Goal: Task Accomplishment & Management: Manage account settings

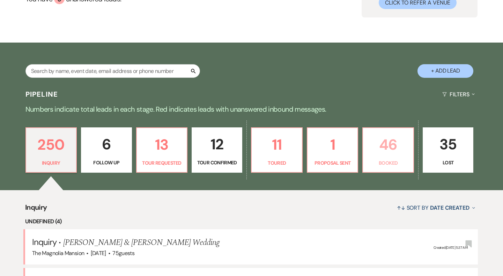
click at [387, 133] on p "46" at bounding box center [388, 144] width 42 height 23
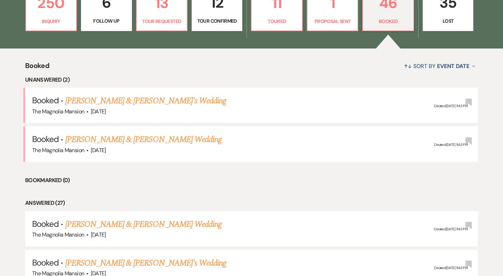
scroll to position [229, 0]
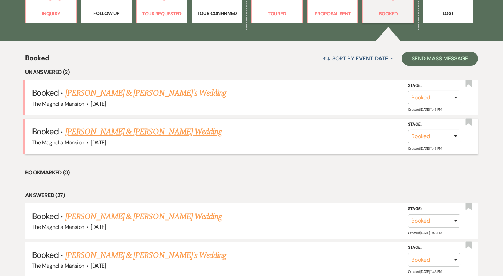
click at [155, 135] on link "Jenna Anderson & Charles Larson's Wedding" at bounding box center [143, 132] width 156 height 13
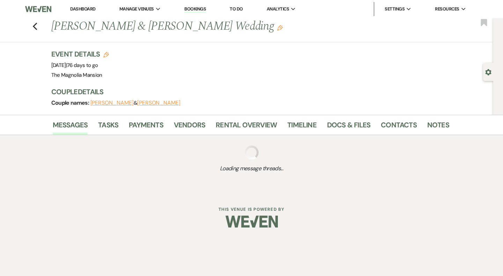
scroll to position [229, 0]
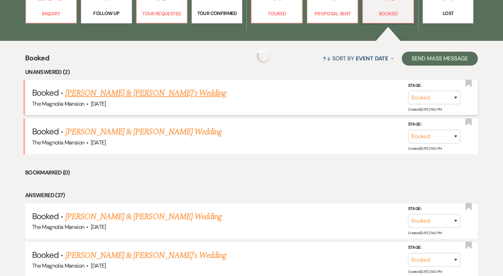
click at [116, 98] on link "Gracelyn Burker & Fiance's Wedding" at bounding box center [145, 93] width 161 height 13
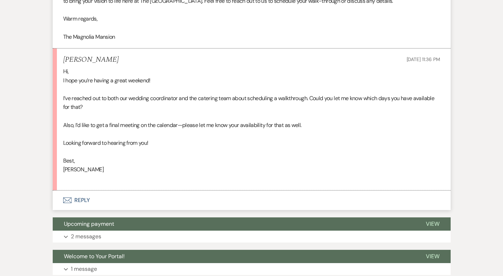
scroll to position [446, 0]
drag, startPoint x: 100, startPoint y: 180, endPoint x: 60, endPoint y: 85, distance: 103.6
click at [59, 83] on li "Gracelyn Burker Aug 10, 2025, 11:36 PM Hi, I hope you’re having a great weekend…" at bounding box center [252, 120] width 398 height 142
copy div "Hi, I hope you’re having a great weekend! I’ve reached out to both our wedding …"
click at [116, 204] on button "Envelope Reply" at bounding box center [252, 201] width 398 height 20
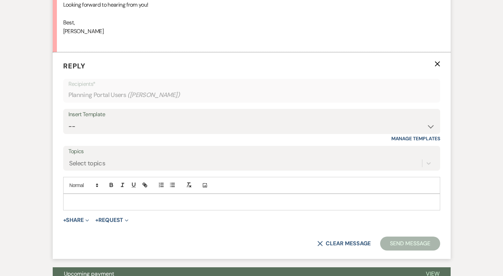
scroll to position [593, 0]
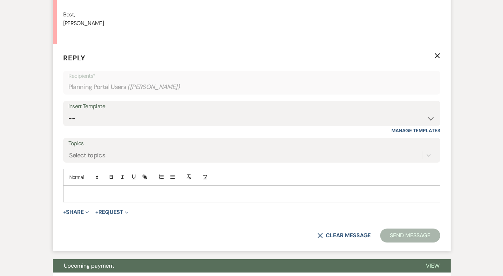
click at [102, 198] on p at bounding box center [252, 194] width 366 height 8
paste div
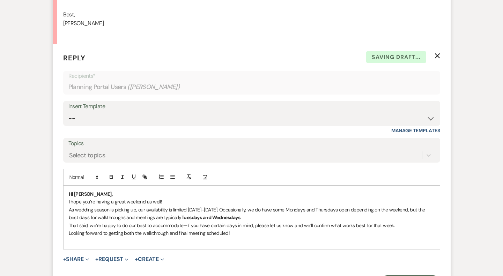
click at [100, 198] on p "Hi Gracie," at bounding box center [252, 194] width 366 height 8
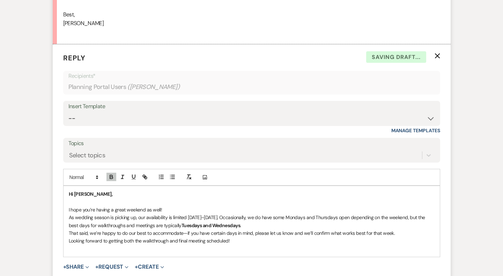
click at [168, 214] on p "I hope you’re having a great weekend as well!" at bounding box center [252, 210] width 366 height 8
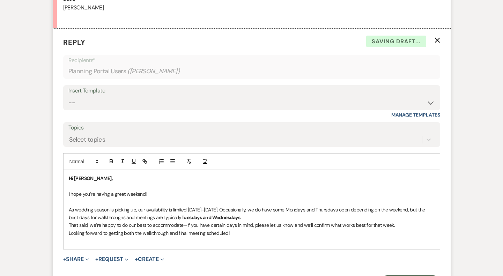
scroll to position [614, 0]
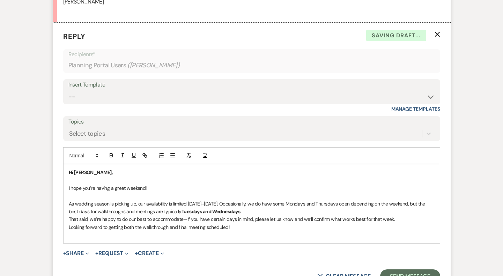
click at [250, 216] on p "As wedding season is picking up, our availability is limited Friday–Monday. Occ…" at bounding box center [252, 208] width 366 height 16
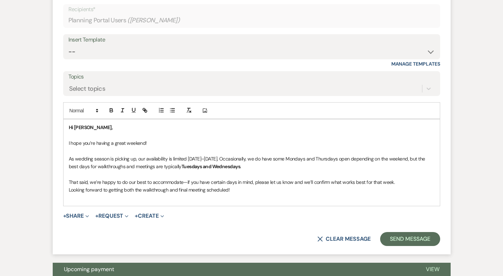
scroll to position [660, 0]
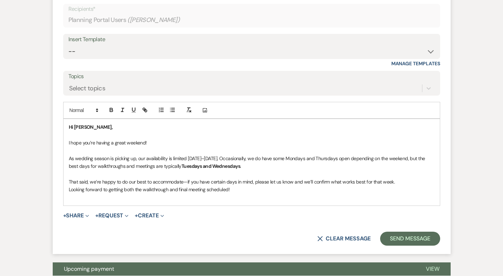
click at [405, 186] on p "That said, we’re happy to do our best to accommodate—if you have certain days i…" at bounding box center [252, 182] width 366 height 8
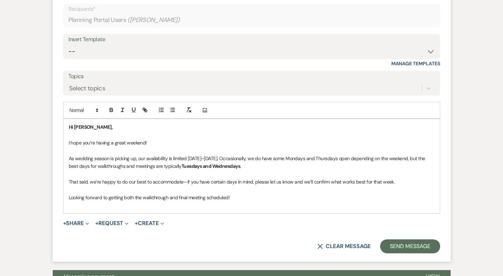
click at [247, 202] on p "Looking forward to getting both the walkthrough and final meeting scheduled!" at bounding box center [252, 198] width 366 height 8
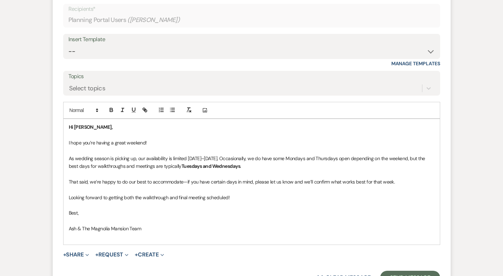
click at [232, 245] on div "Hi Gracie, I hope you’re having a great weekend! As wedding season is picking u…" at bounding box center [252, 182] width 376 height 126
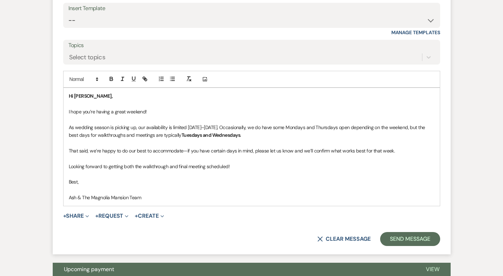
scroll to position [692, 0]
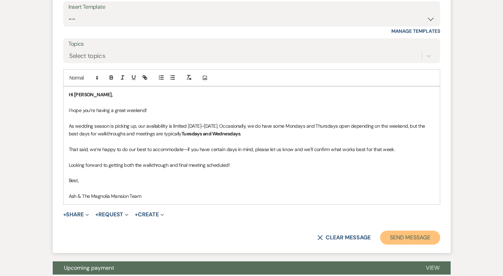
click at [420, 245] on button "Send Message" at bounding box center [410, 238] width 60 height 14
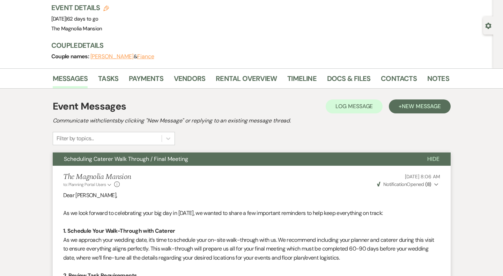
scroll to position [0, 0]
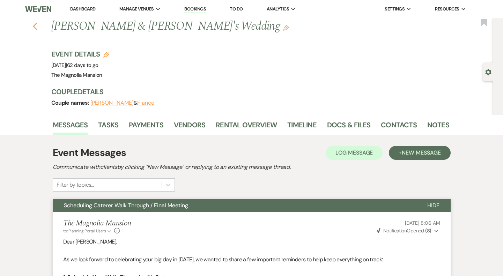
click at [34, 29] on icon "Previous" at bounding box center [34, 26] width 5 height 8
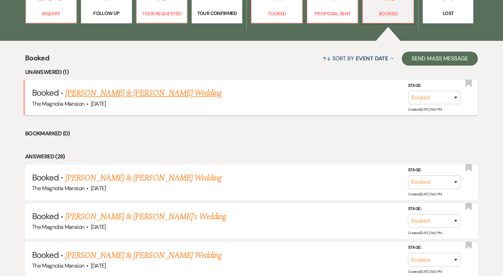
click at [149, 90] on link "Jenna Anderson & Charles Larson's Wedding" at bounding box center [143, 93] width 156 height 13
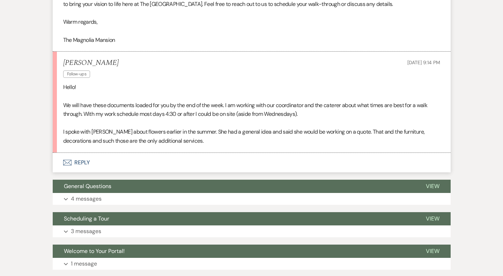
scroll to position [446, 0]
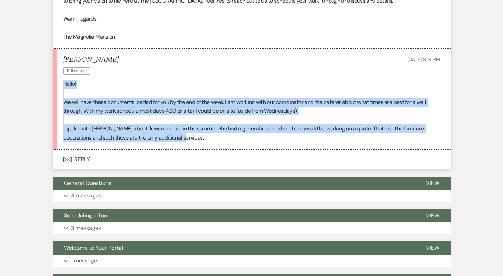
drag, startPoint x: 180, startPoint y: 147, endPoint x: 64, endPoint y: 94, distance: 127.4
click at [64, 94] on div "Hello! We will have these documents loaded for you by the end of the week. I am…" at bounding box center [251, 111] width 377 height 63
copy div "Hello! We will have these documents loaded for you by the end of the week. I am…"
click at [109, 169] on button "Envelope Reply" at bounding box center [252, 160] width 398 height 20
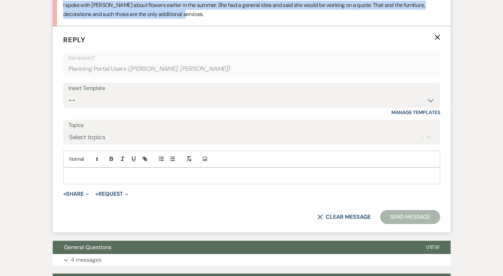
scroll to position [570, 0]
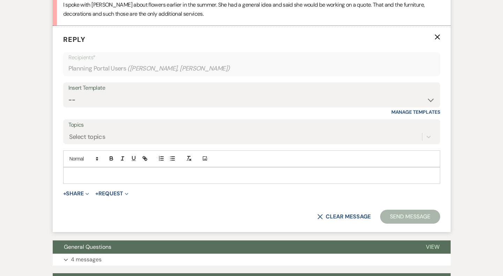
click at [97, 184] on div at bounding box center [252, 176] width 376 height 16
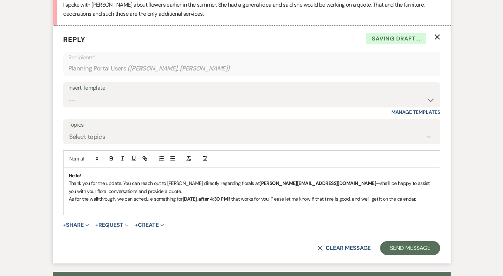
click at [96, 180] on p "Hello!" at bounding box center [252, 176] width 366 height 8
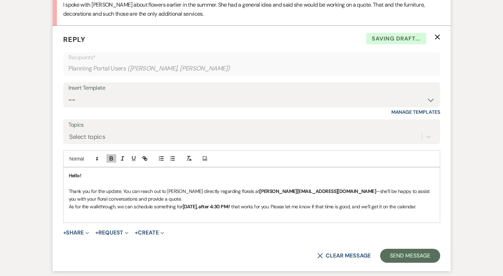
click at [154, 203] on p "Thank you for the update. You can reach out to Becky directly regarding florals…" at bounding box center [252, 196] width 366 height 16
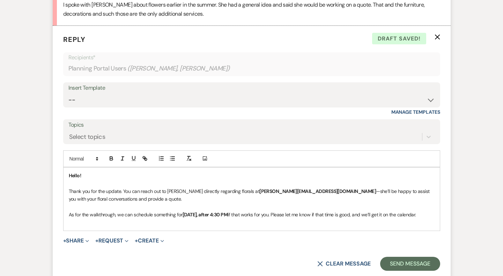
click at [142, 203] on p "Thank you for the update. You can reach out to Becky directly regarding florals…" at bounding box center [252, 196] width 366 height 16
click at [121, 226] on p at bounding box center [252, 223] width 366 height 8
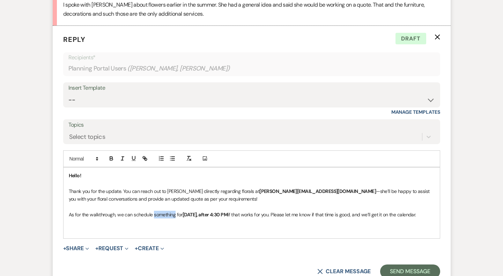
drag, startPoint x: 174, startPoint y: 225, endPoint x: 154, endPoint y: 224, distance: 20.6
click at [154, 219] on p "As for the walkthrough, we can schedule something for Tuesday, August 26th, aft…" at bounding box center [252, 215] width 366 height 8
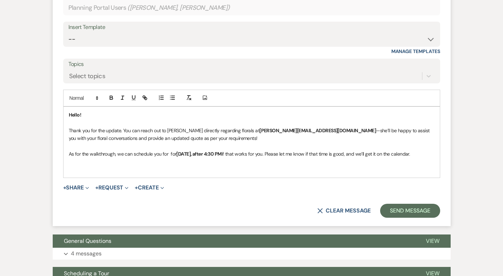
scroll to position [637, 0]
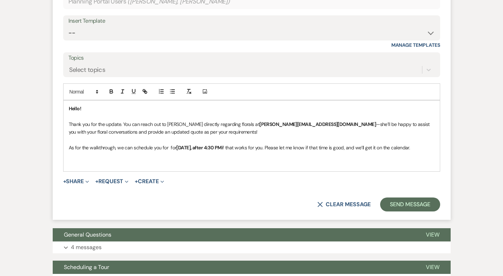
click at [95, 167] on p at bounding box center [252, 164] width 366 height 8
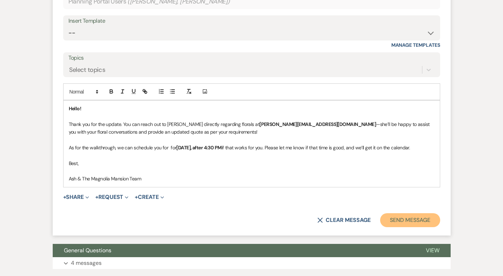
click at [423, 227] on button "Send Message" at bounding box center [410, 220] width 60 height 14
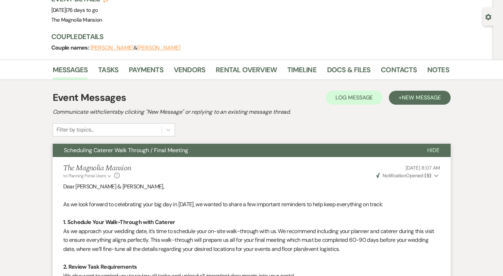
scroll to position [0, 0]
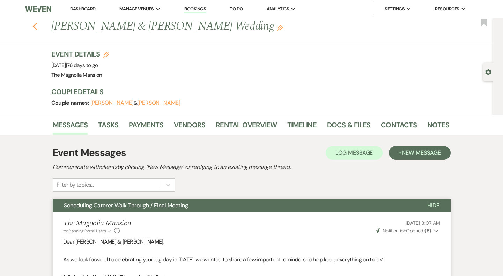
click at [34, 26] on use "button" at bounding box center [34, 27] width 5 height 8
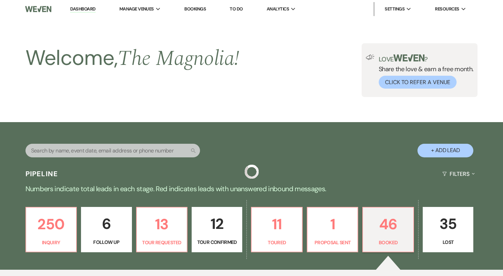
scroll to position [229, 0]
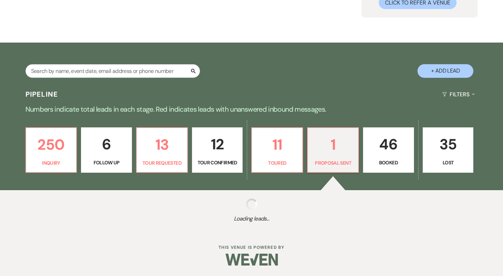
select select "6"
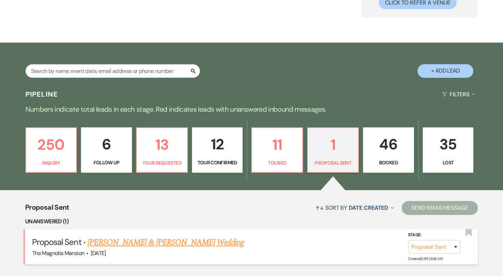
scroll to position [167, 0]
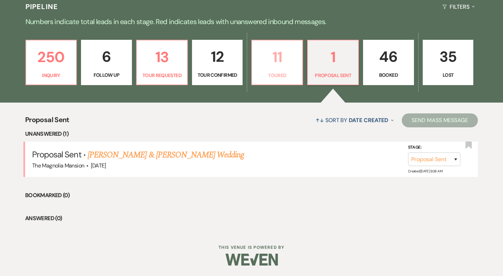
click at [295, 66] on p "11" at bounding box center [277, 56] width 42 height 23
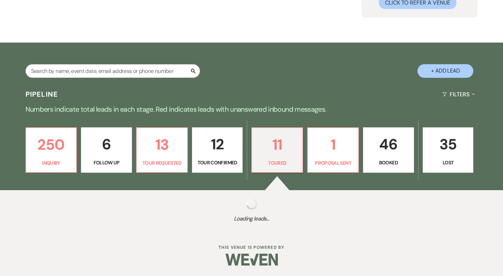
select select "5"
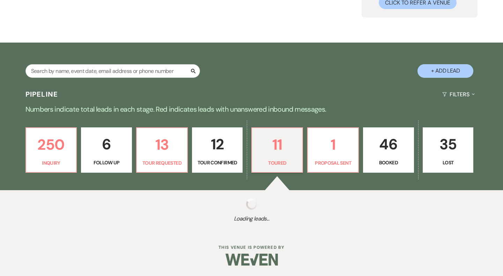
select select "5"
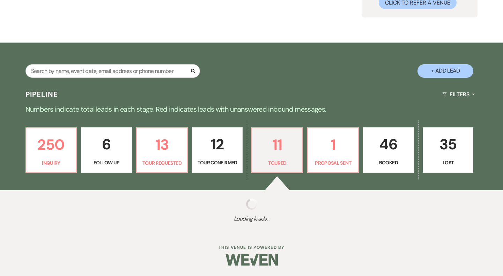
select select "5"
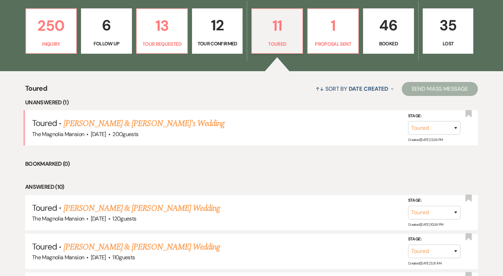
scroll to position [201, 0]
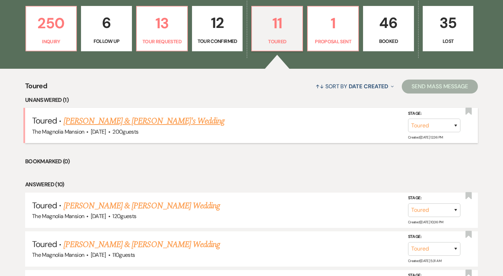
click at [155, 120] on link "Misha & Emmanuel's Wedding" at bounding box center [144, 121] width 161 height 13
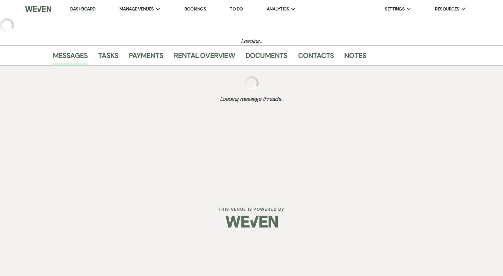
select select "5"
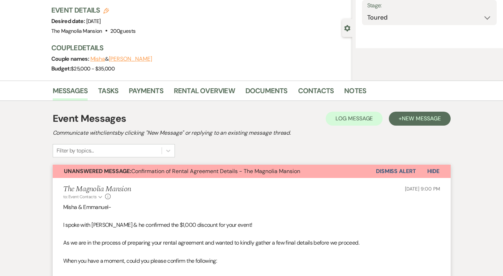
select select "5"
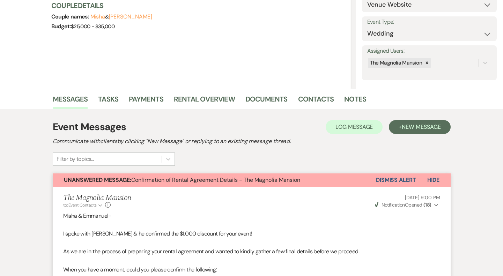
scroll to position [60, 0]
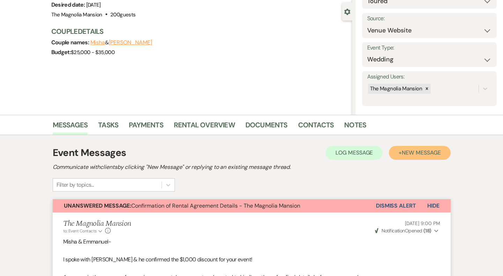
click at [400, 148] on button "+ New Message" at bounding box center [419, 153] width 61 height 14
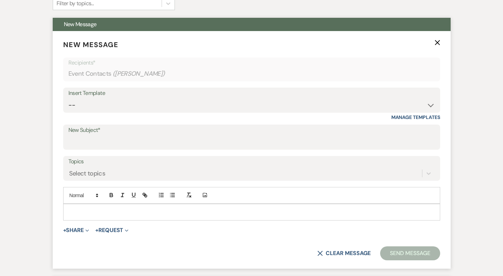
scroll to position [276, 0]
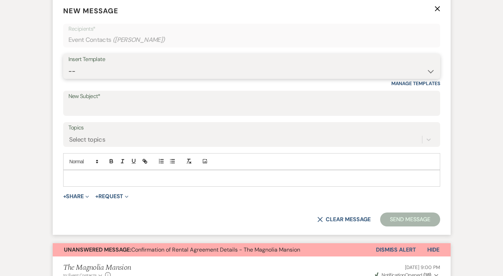
click at [192, 70] on select "-- Weven Planning Portal Introduction (Booked Events) Tour Request Response Con…" at bounding box center [251, 72] width 367 height 14
select select "6055"
click at [68, 65] on select "-- Weven Planning Portal Introduction (Booked Events) Tour Request Response Con…" at bounding box center [251, 72] width 367 height 14
type input "Booking your event!"
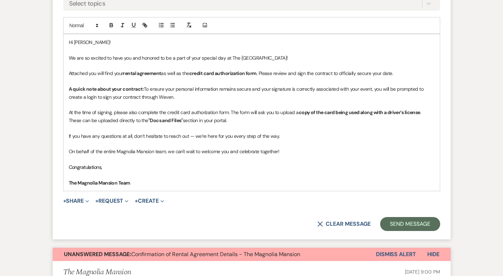
scroll to position [413, 0]
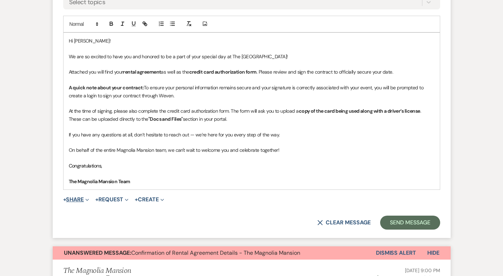
click at [79, 197] on button "+ Share Expand" at bounding box center [76, 200] width 26 height 6
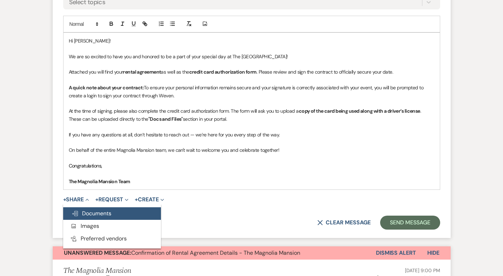
click at [105, 211] on span "Doc Upload Documents" at bounding box center [92, 213] width 40 height 7
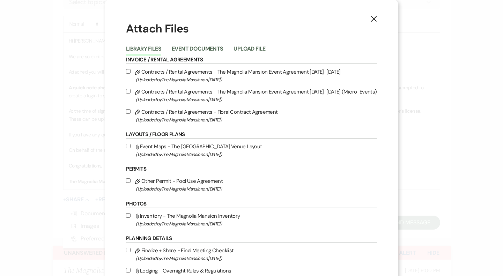
click at [140, 71] on icon "Pencil" at bounding box center [137, 72] width 5 height 5
click at [131, 71] on input "Pencil Contracts / Rental Agreements - The Magnolia Mansion Event Agreement 202…" at bounding box center [128, 71] width 5 height 5
checkbox input "true"
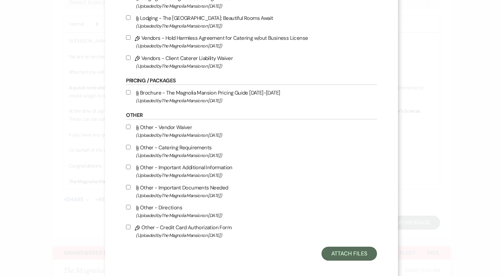
scroll to position [281, 0]
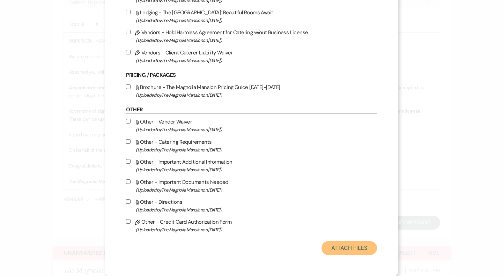
click at [344, 243] on button "Attach Files" at bounding box center [350, 248] width 56 height 14
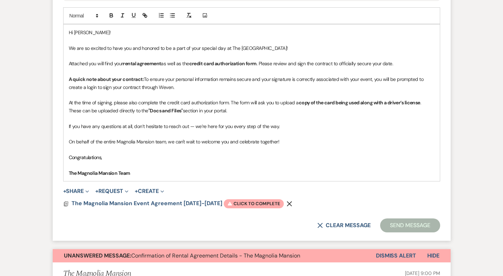
scroll to position [423, 0]
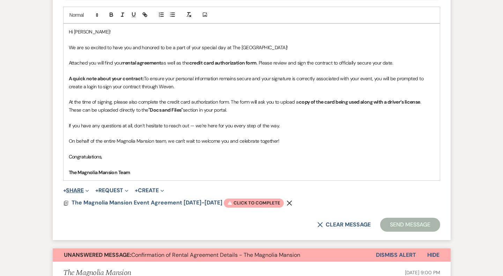
click at [79, 190] on button "+ Share Expand" at bounding box center [76, 191] width 26 height 6
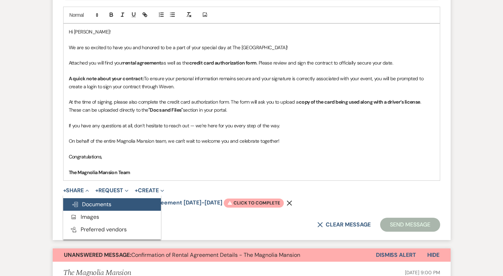
click at [100, 209] on button "Doc Upload Documents" at bounding box center [112, 204] width 98 height 13
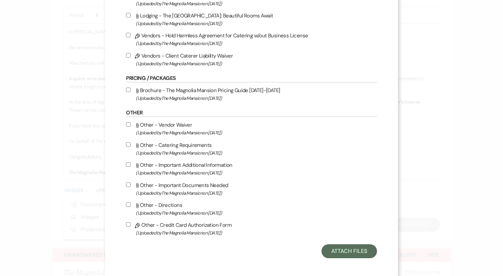
scroll to position [281, 0]
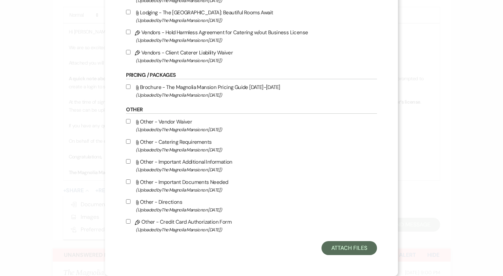
click at [189, 218] on label "Pencil Other - Credit Card Authorization Form (Uploaded by The Magnolia Mansion…" at bounding box center [251, 226] width 251 height 16
click at [131, 219] on input "Pencil Other - Credit Card Authorization Form (Uploaded by The Magnolia Mansion…" at bounding box center [128, 221] width 5 height 5
checkbox input "true"
click at [335, 249] on button "Attach Files" at bounding box center [350, 248] width 56 height 14
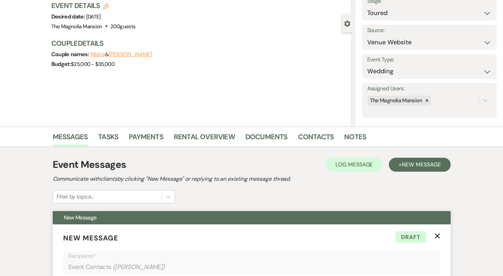
scroll to position [0, 0]
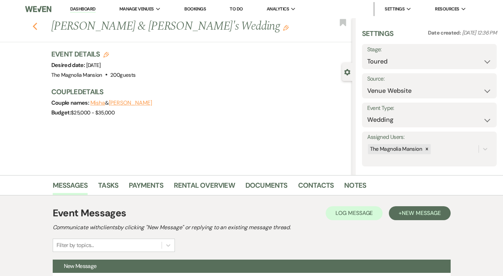
click at [35, 24] on use "button" at bounding box center [34, 27] width 5 height 8
select select "5"
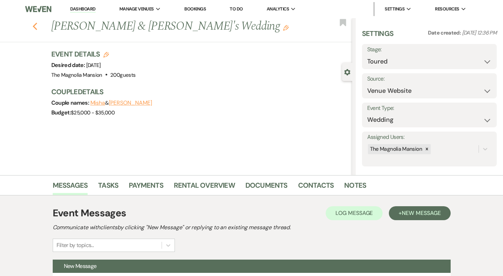
select select "5"
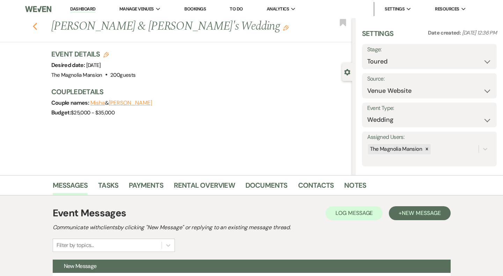
select select "5"
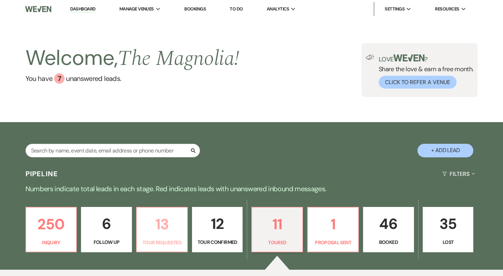
click at [169, 227] on p "13" at bounding box center [162, 224] width 42 height 23
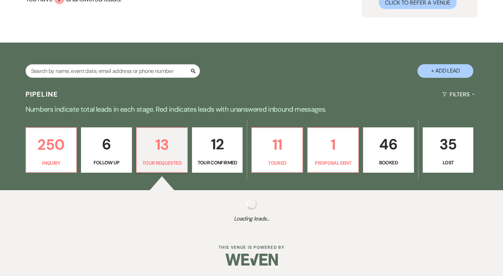
select select "2"
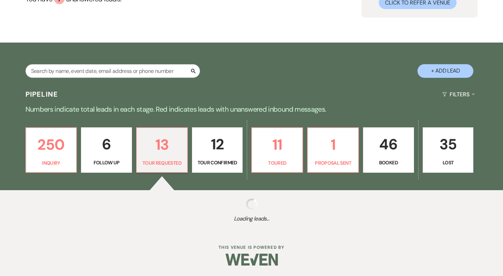
select select "2"
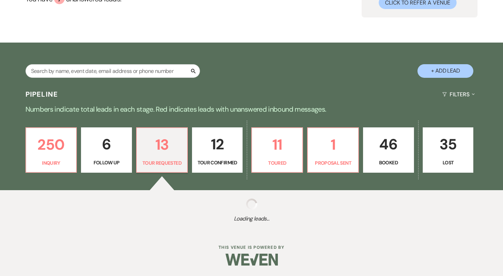
select select "2"
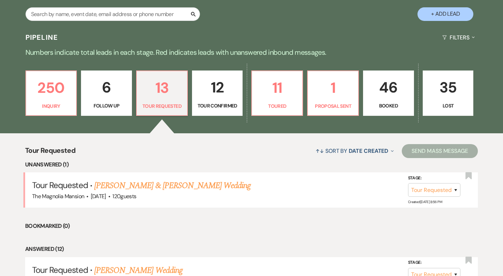
scroll to position [160, 0]
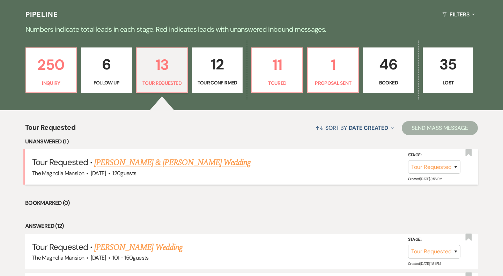
click at [200, 163] on link "Cameron Jones & Cameron Jones's Wedding" at bounding box center [172, 162] width 156 height 13
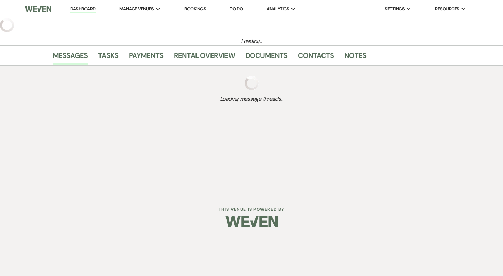
select select "2"
select select "5"
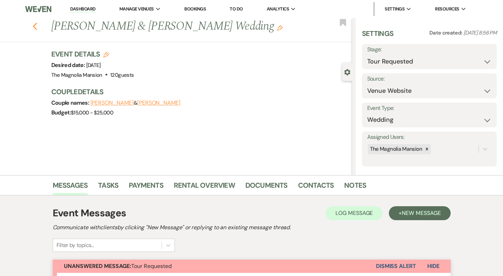
click at [35, 28] on use "button" at bounding box center [34, 27] width 5 height 8
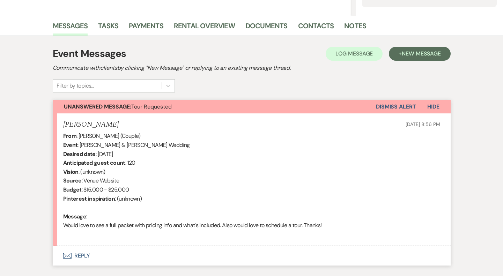
select select "2"
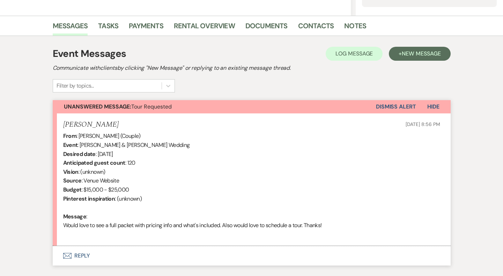
select select "2"
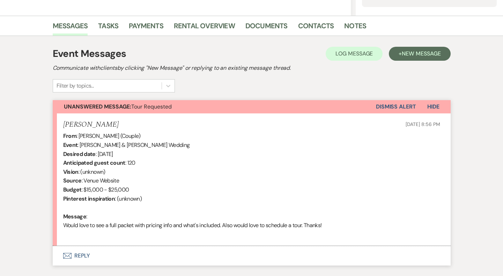
select select "2"
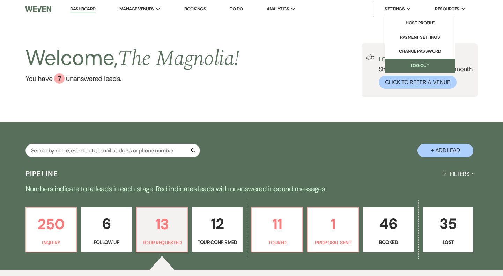
click at [427, 71] on link "Log Out" at bounding box center [420, 66] width 70 height 14
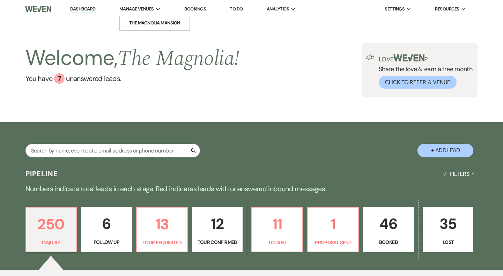
click at [162, 8] on li "Manage Venues Expand The [GEOGRAPHIC_DATA]" at bounding box center [140, 9] width 49 height 14
click at [161, 21] on li "The Magnolia Mansion" at bounding box center [154, 23] width 63 height 7
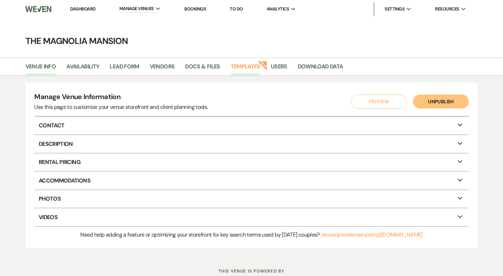
click at [246, 67] on link "Templates" at bounding box center [246, 68] width 30 height 13
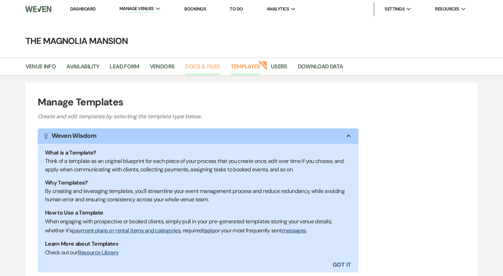
click at [203, 66] on link "Docs & Files" at bounding box center [202, 68] width 35 height 13
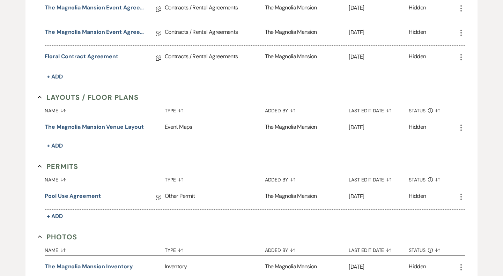
scroll to position [181, 0]
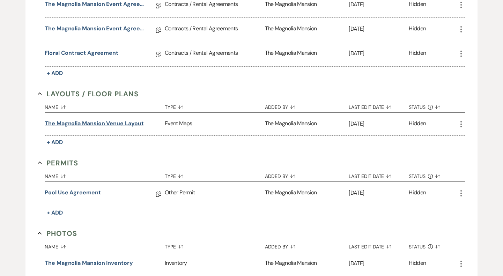
click at [136, 122] on button "The Magnolia Mansion Venue Layout" at bounding box center [94, 123] width 99 height 8
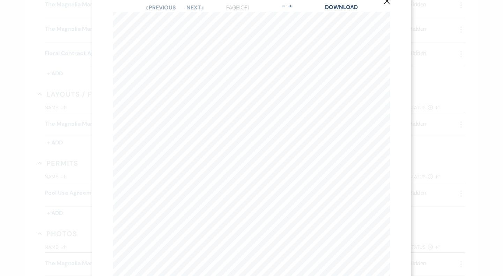
scroll to position [0, 13]
click at [346, 7] on link "Download" at bounding box center [341, 6] width 32 height 7
click at [76, 82] on div "X Previous Previous Next Next Page 1 of 1 - Zoom + Download" at bounding box center [251, 138] width 503 height 276
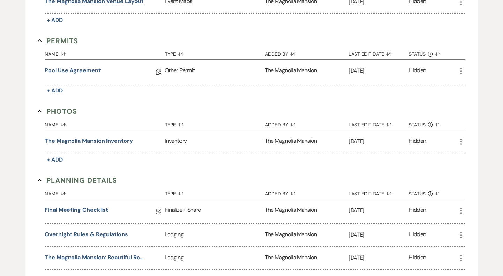
scroll to position [320, 0]
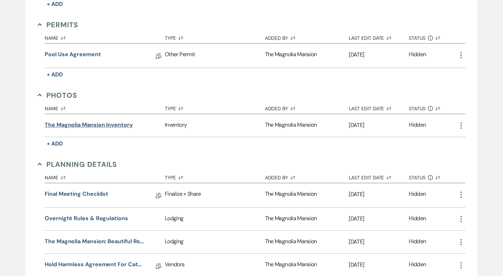
click at [107, 126] on button "The Magnolia Mansion Inventory" at bounding box center [89, 125] width 88 height 8
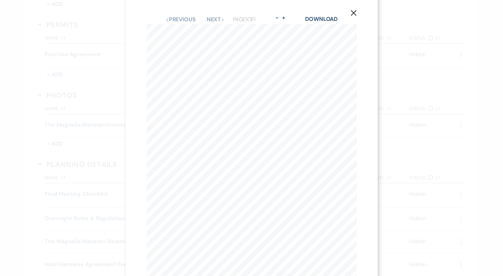
scroll to position [0, 0]
click at [351, 18] on icon "X" at bounding box center [354, 19] width 6 height 6
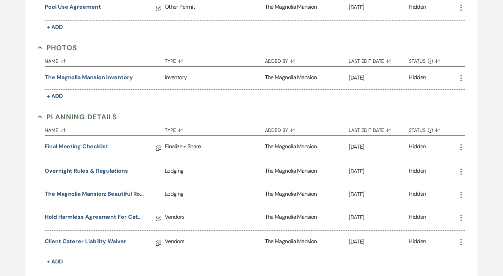
scroll to position [371, 0]
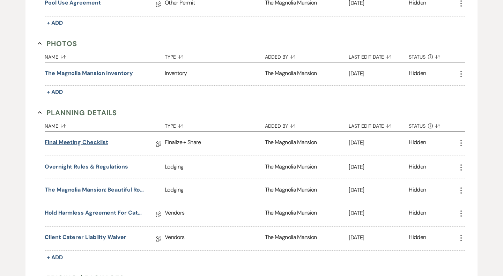
click at [83, 143] on link "Final Meeting Checklist" at bounding box center [77, 143] width 64 height 11
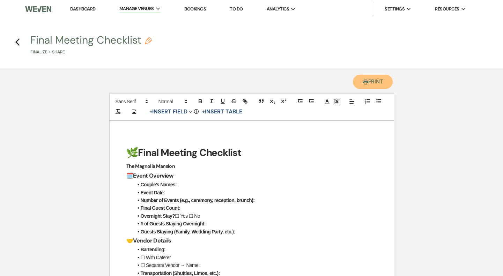
click at [370, 77] on button "Printer Print" at bounding box center [373, 82] width 40 height 14
click at [17, 41] on use "button" at bounding box center [17, 42] width 5 height 8
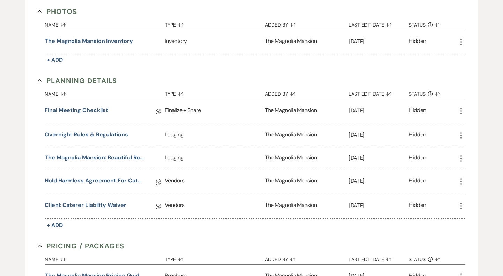
scroll to position [417, 0]
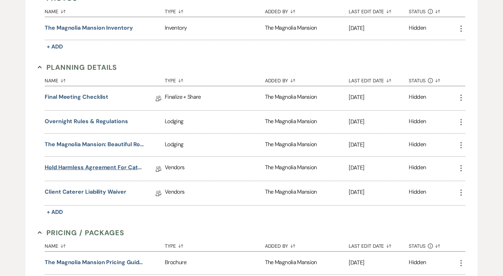
click at [114, 164] on link "Hold Harmless Agreement for Catering w/out Business License" at bounding box center [95, 168] width 100 height 11
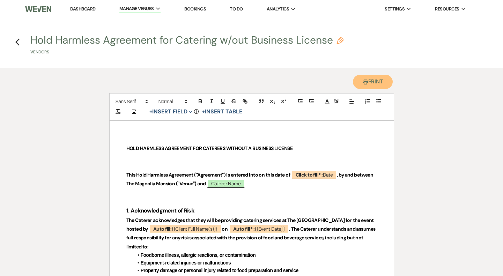
click at [373, 86] on button "Printer Print" at bounding box center [373, 82] width 40 height 14
click at [160, 37] on button "Hold Harmless Agreement for Catering w/out Business License Pencil Vendors" at bounding box center [186, 45] width 313 height 21
select select "61"
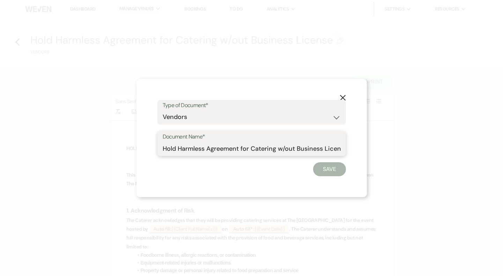
click at [240, 151] on input "Hold Harmless Agreement for Catering w/out Business License" at bounding box center [252, 149] width 178 height 14
click at [345, 96] on icon "X" at bounding box center [343, 98] width 6 height 6
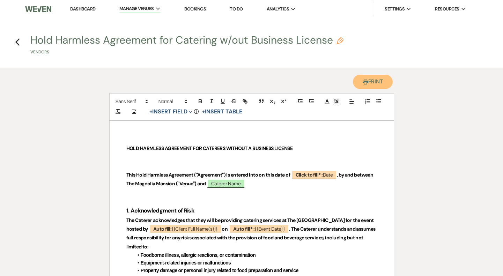
click at [371, 81] on button "Printer Print" at bounding box center [373, 82] width 40 height 14
click at [18, 38] on icon "Previous" at bounding box center [17, 42] width 5 height 8
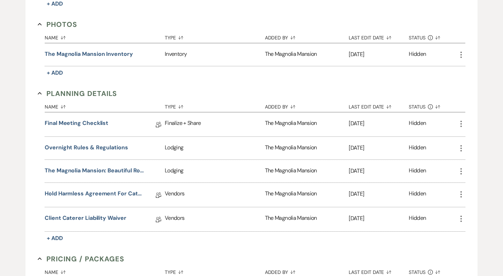
scroll to position [403, 0]
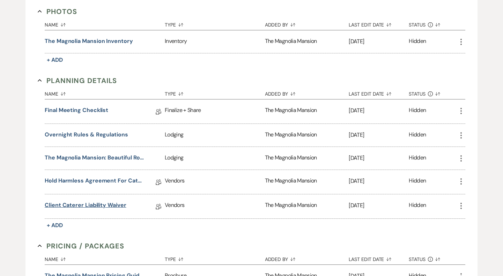
click at [119, 206] on link "Client Caterer Liability Waiver" at bounding box center [86, 206] width 82 height 11
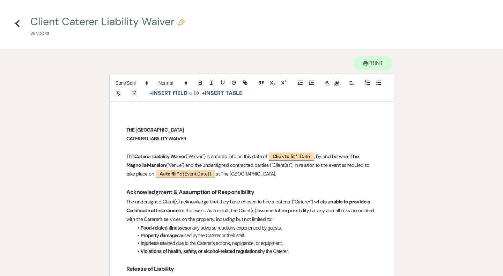
scroll to position [20, 0]
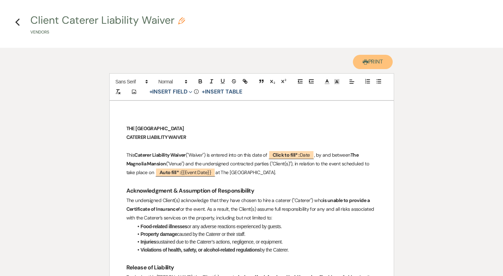
click at [389, 57] on button "Printer Print" at bounding box center [373, 62] width 40 height 14
click at [181, 21] on icon "Pencil" at bounding box center [181, 20] width 7 height 7
select select "61"
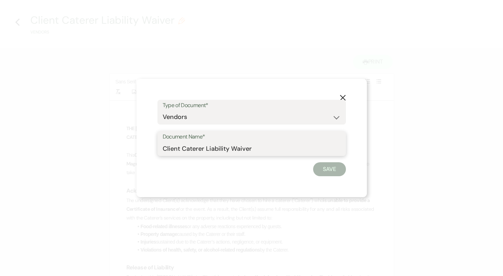
click at [196, 153] on input "Client Caterer Liability Waiver" at bounding box center [252, 149] width 178 height 14
click at [343, 97] on icon "X" at bounding box center [343, 98] width 6 height 6
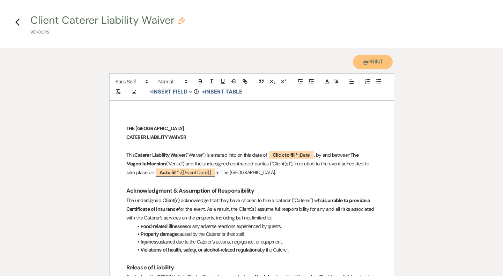
click at [372, 61] on button "Printer Print" at bounding box center [373, 62] width 40 height 14
click at [16, 19] on icon "Previous" at bounding box center [17, 22] width 5 height 8
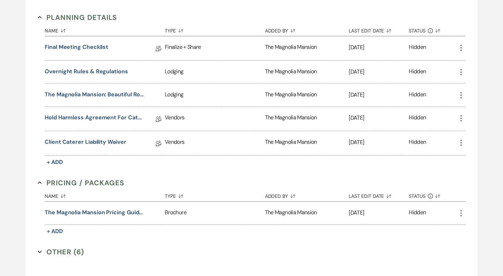
scroll to position [467, 0]
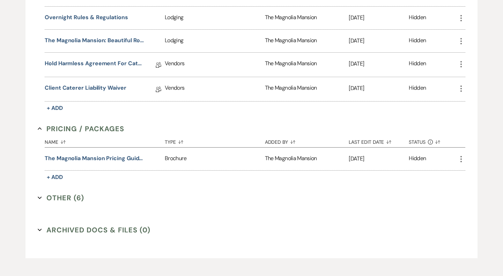
click at [77, 200] on button "Other (6) Expand" at bounding box center [61, 198] width 46 height 10
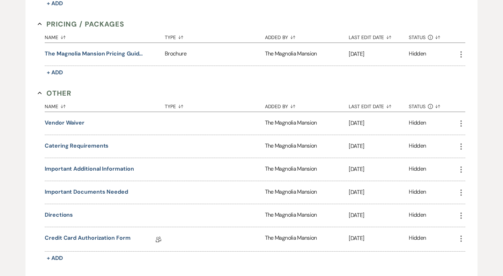
scroll to position [630, 0]
